Goal: Task Accomplishment & Management: Manage account settings

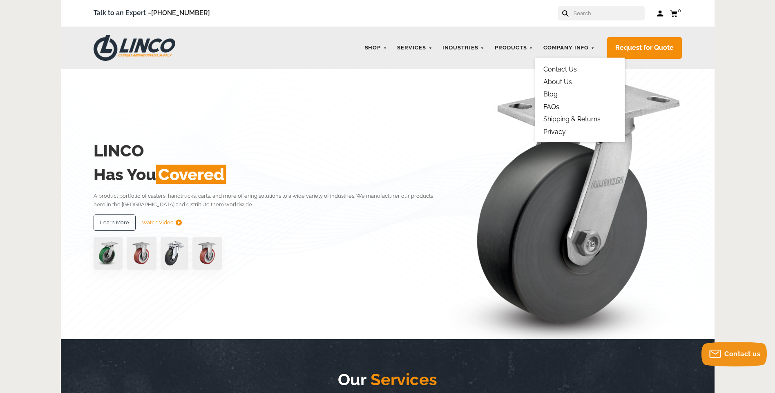
click at [563, 81] on link "About Us" at bounding box center [557, 82] width 29 height 8
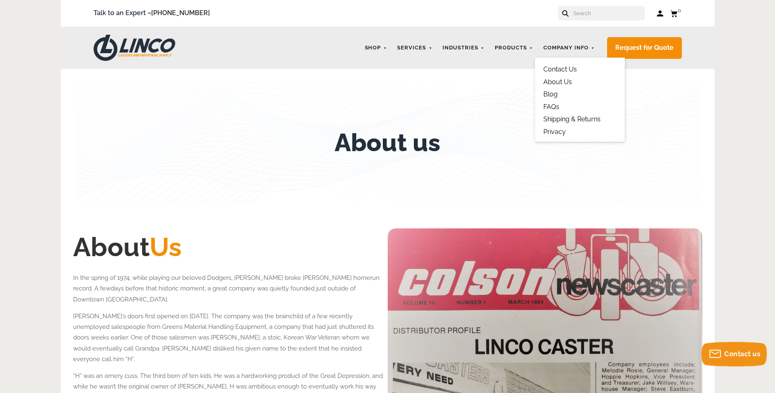
click at [554, 96] on link "Blog" at bounding box center [550, 94] width 14 height 8
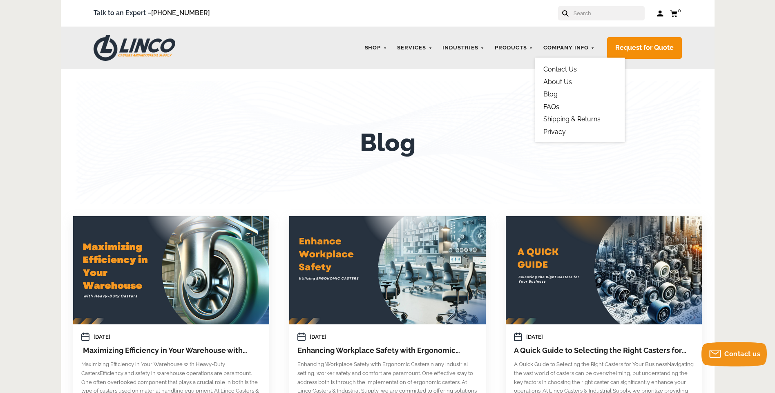
click at [561, 69] on link "Contact Us" at bounding box center [559, 69] width 33 height 8
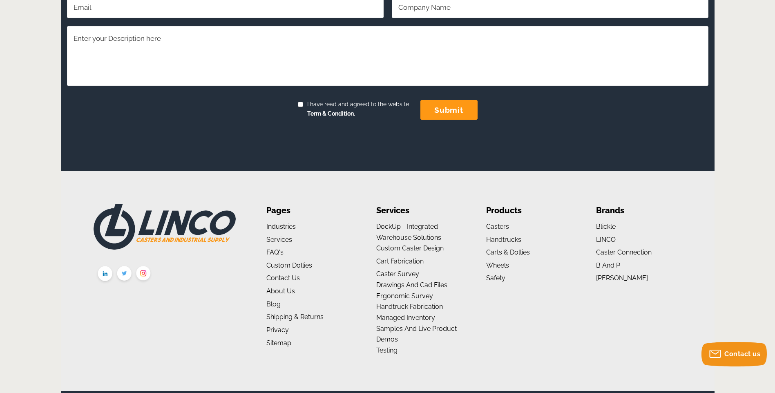
scroll to position [424, 0]
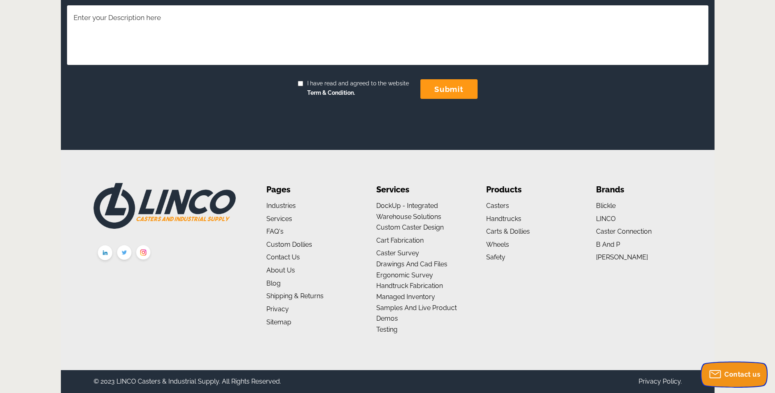
click at [748, 361] on div "Olark launch button clip path Contact us" at bounding box center [734, 373] width 67 height 27
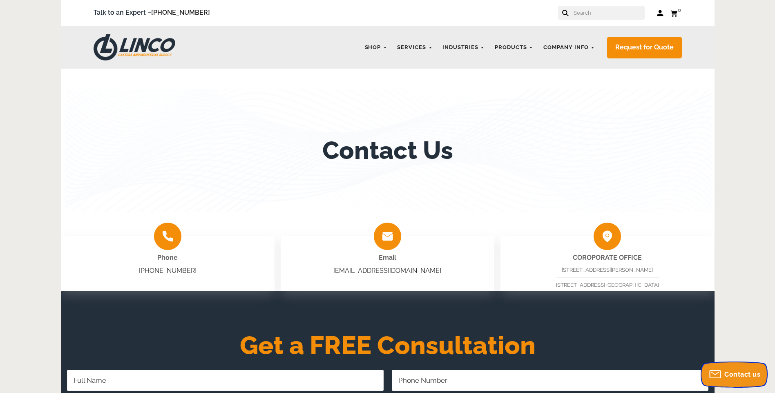
scroll to position [0, 0]
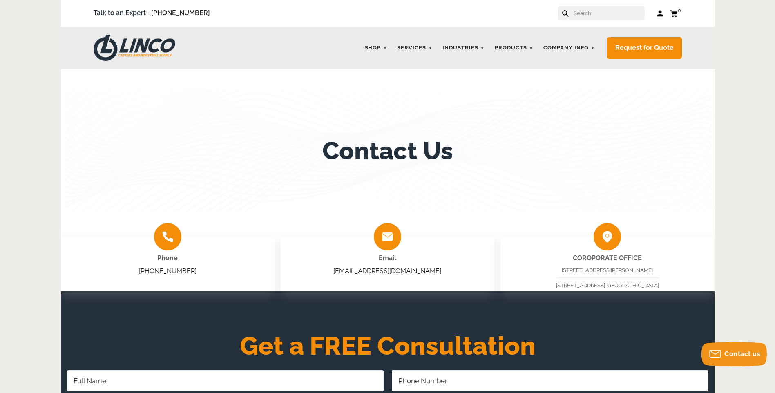
click at [662, 16] on link "Log in" at bounding box center [660, 13] width 7 height 8
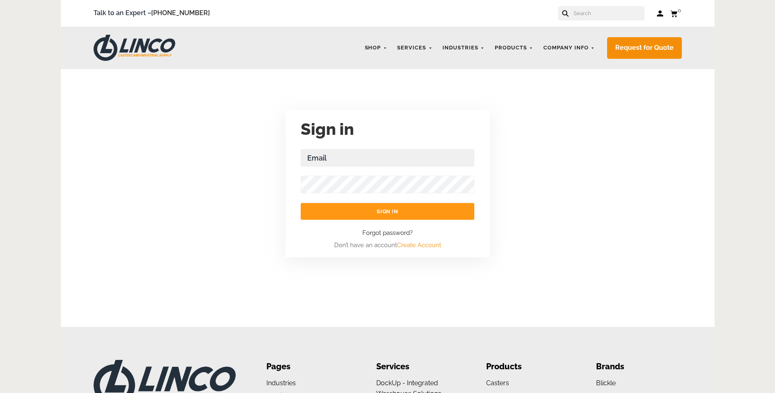
click at [364, 170] on form "Email Address Required Sign in Forgot password? Don’t have an account Create Ac…" at bounding box center [388, 199] width 174 height 101
click at [369, 156] on input "Email Address Required" at bounding box center [388, 158] width 174 height 18
type input "[PERSON_NAME][EMAIL_ADDRESS][DOMAIN_NAME]"
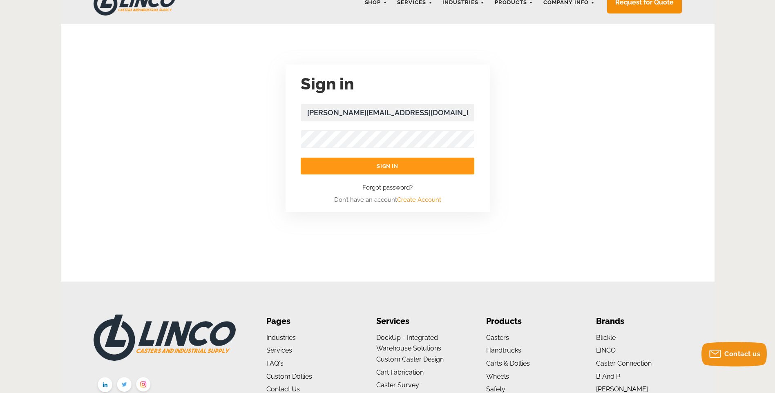
scroll to position [123, 0]
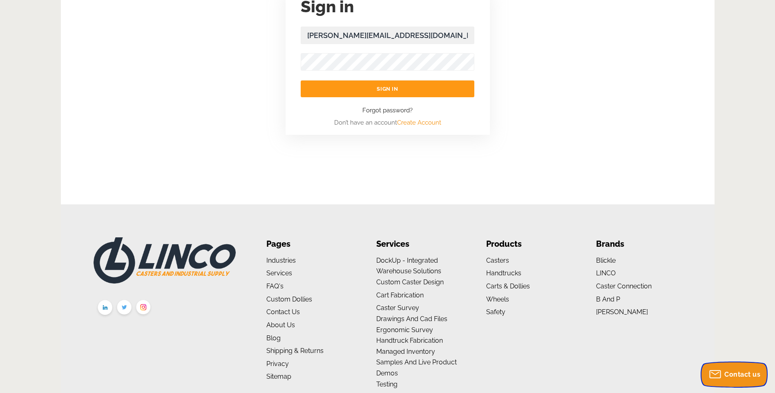
click at [732, 356] on body "menu search cart cart-close right wishlist arrow-down star star-empty chevron-r…" at bounding box center [387, 162] width 775 height 570
click at [736, 377] on span "Contact us" at bounding box center [742, 375] width 36 height 8
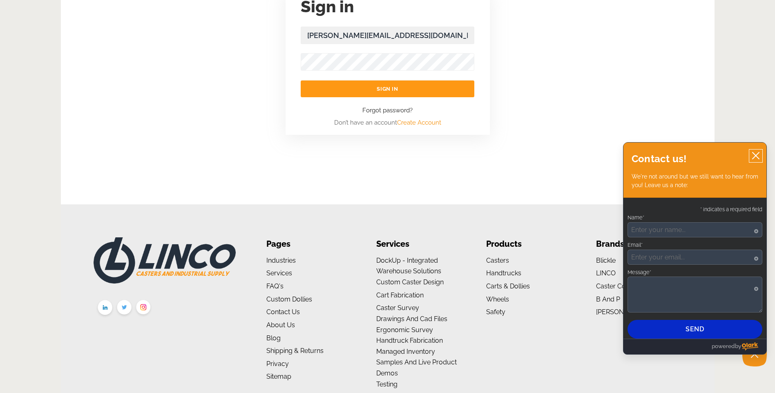
click at [758, 157] on icon "close chatbox" at bounding box center [756, 156] width 8 height 8
